Goal: Find specific page/section: Find specific page/section

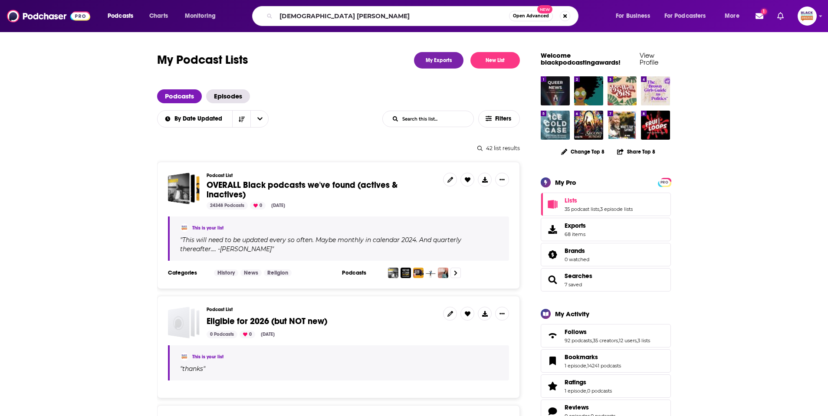
type input "goddess [PERSON_NAME]"
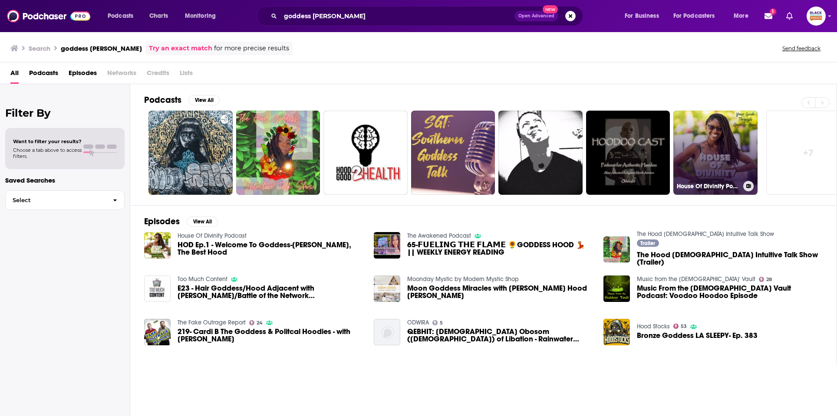
click at [749, 187] on icon at bounding box center [748, 186] width 5 height 4
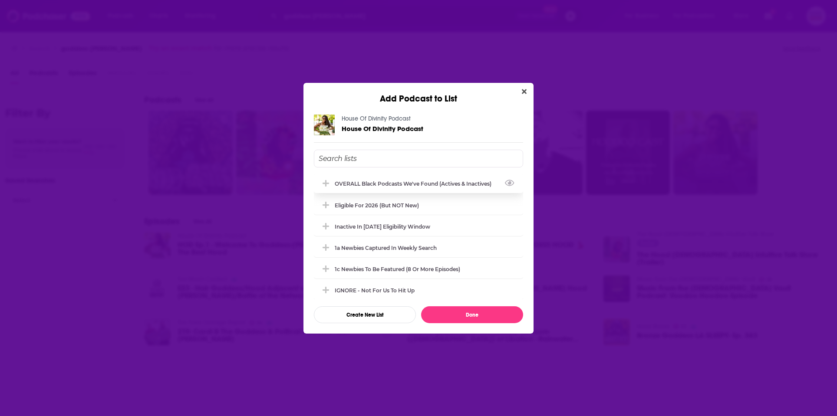
click at [380, 182] on div "OVERALL Black podcasts we've found (actives & inactives)" at bounding box center [416, 184] width 162 height 7
click at [490, 317] on button "Done" at bounding box center [472, 314] width 102 height 17
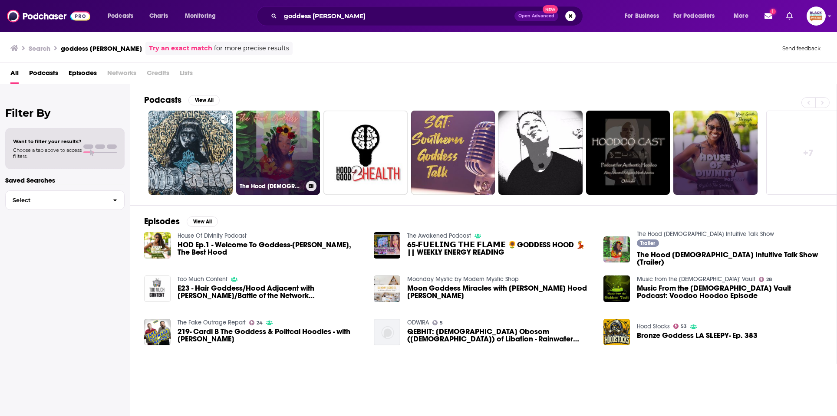
click at [309, 186] on icon at bounding box center [311, 186] width 5 height 4
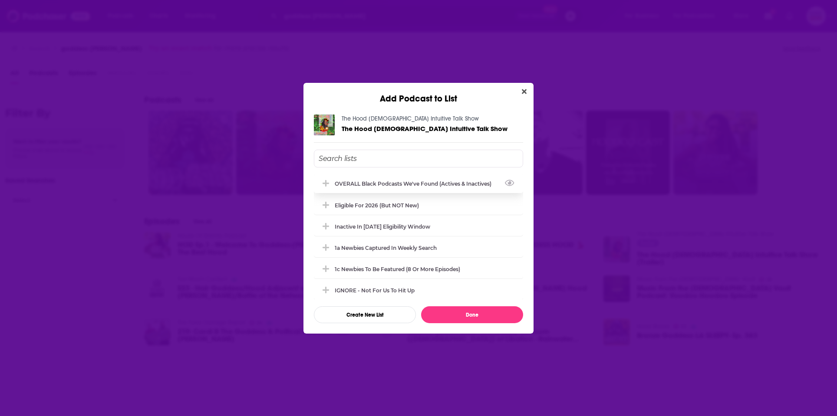
click at [329, 185] on icon "Add Podcast To List" at bounding box center [326, 184] width 7 height 8
click at [433, 313] on button "Done" at bounding box center [472, 314] width 102 height 17
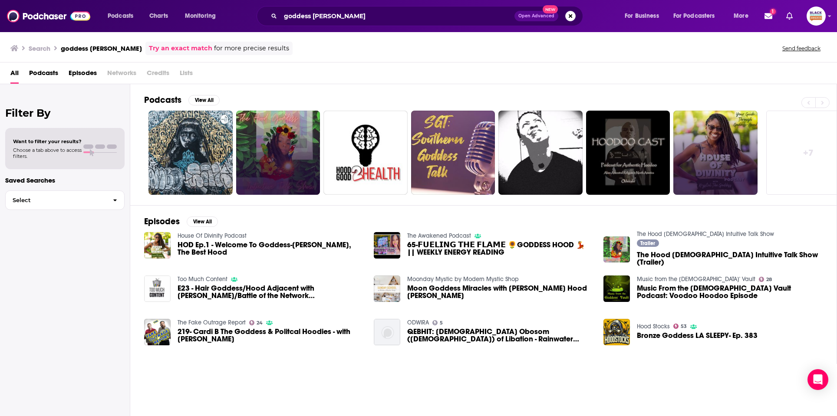
click at [161, 52] on link "Try an exact match" at bounding box center [180, 48] width 63 height 10
